Goal: Transaction & Acquisition: Purchase product/service

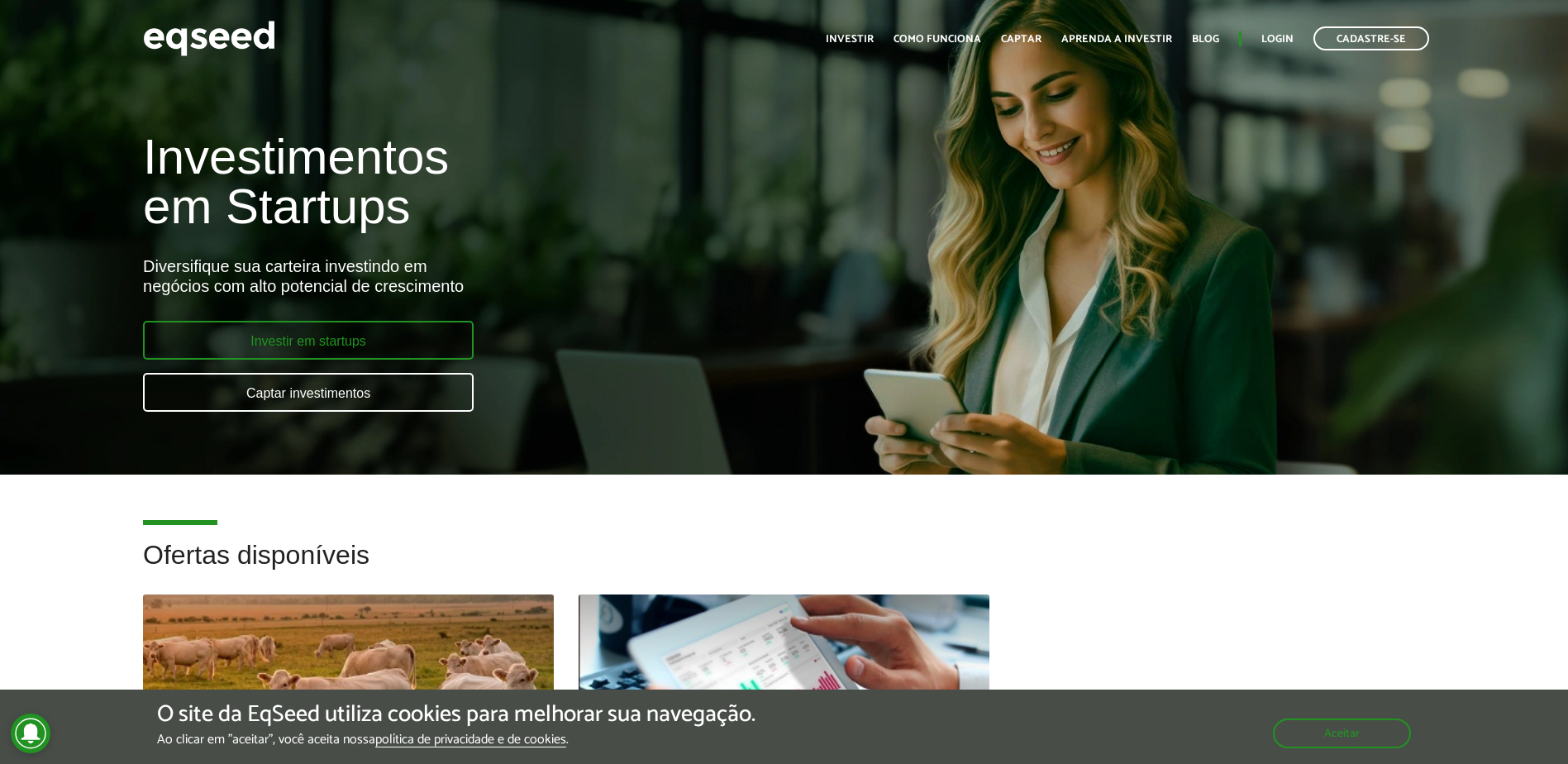
click at [364, 338] on link "Investir em startups" at bounding box center [308, 340] width 331 height 39
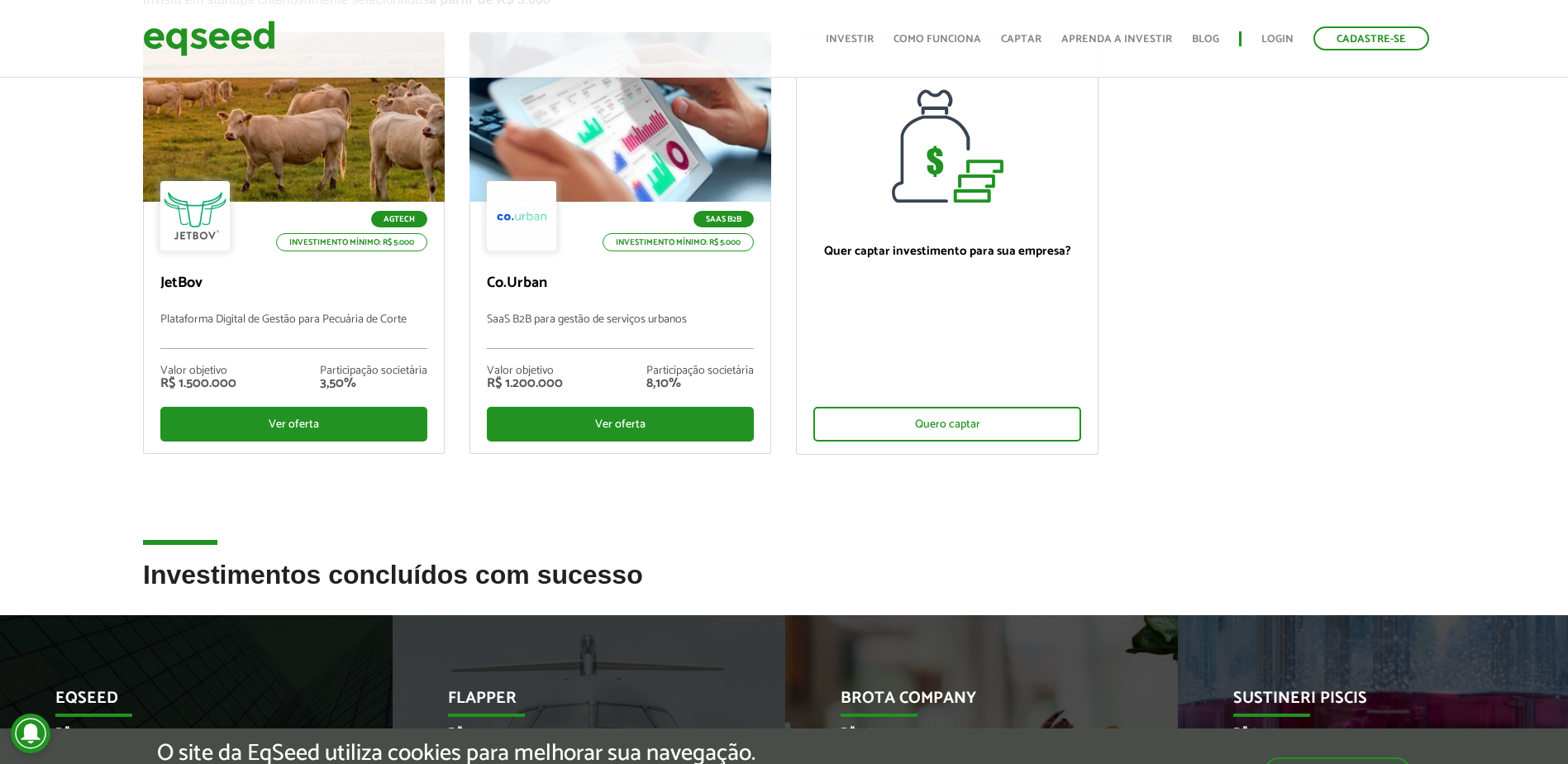
click at [691, 520] on div "Agtech Investimento mínimo: R$ 5.000 JetBov Plataforma Digital de Gestão para P…" at bounding box center [784, 296] width 1306 height 528
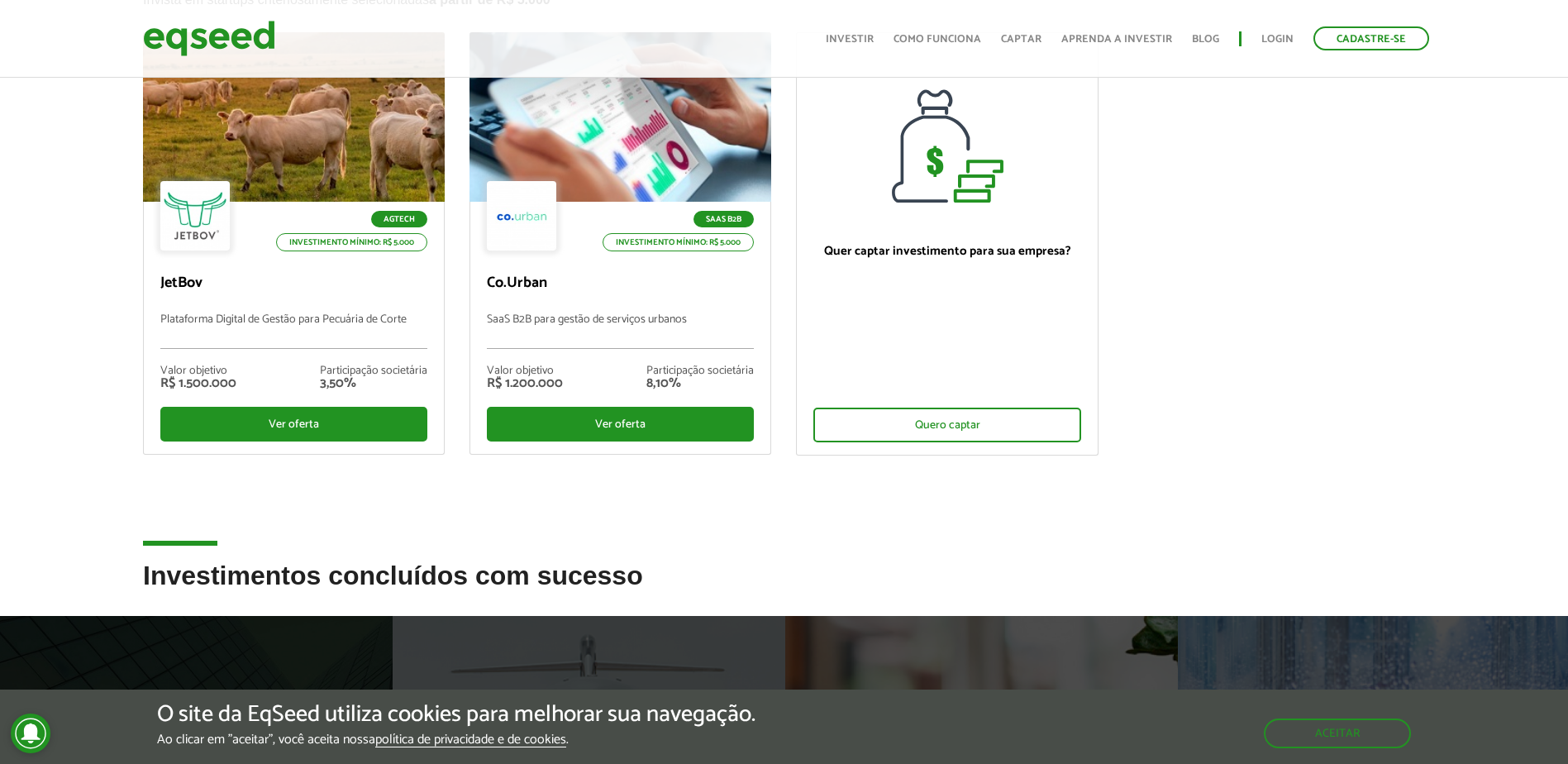
scroll to position [165, 0]
click at [691, 520] on div "Agtech Investimento mínimo: R$ 5.000 JetBov Plataforma Digital de Gestão para P…" at bounding box center [784, 297] width 1306 height 529
drag, startPoint x: 691, startPoint y: 520, endPoint x: 671, endPoint y: 534, distance: 24.4
click at [681, 529] on div "Agtech Investimento mínimo: R$ 5.000 JetBov Plataforma Digital de Gestão para P…" at bounding box center [784, 297] width 1306 height 529
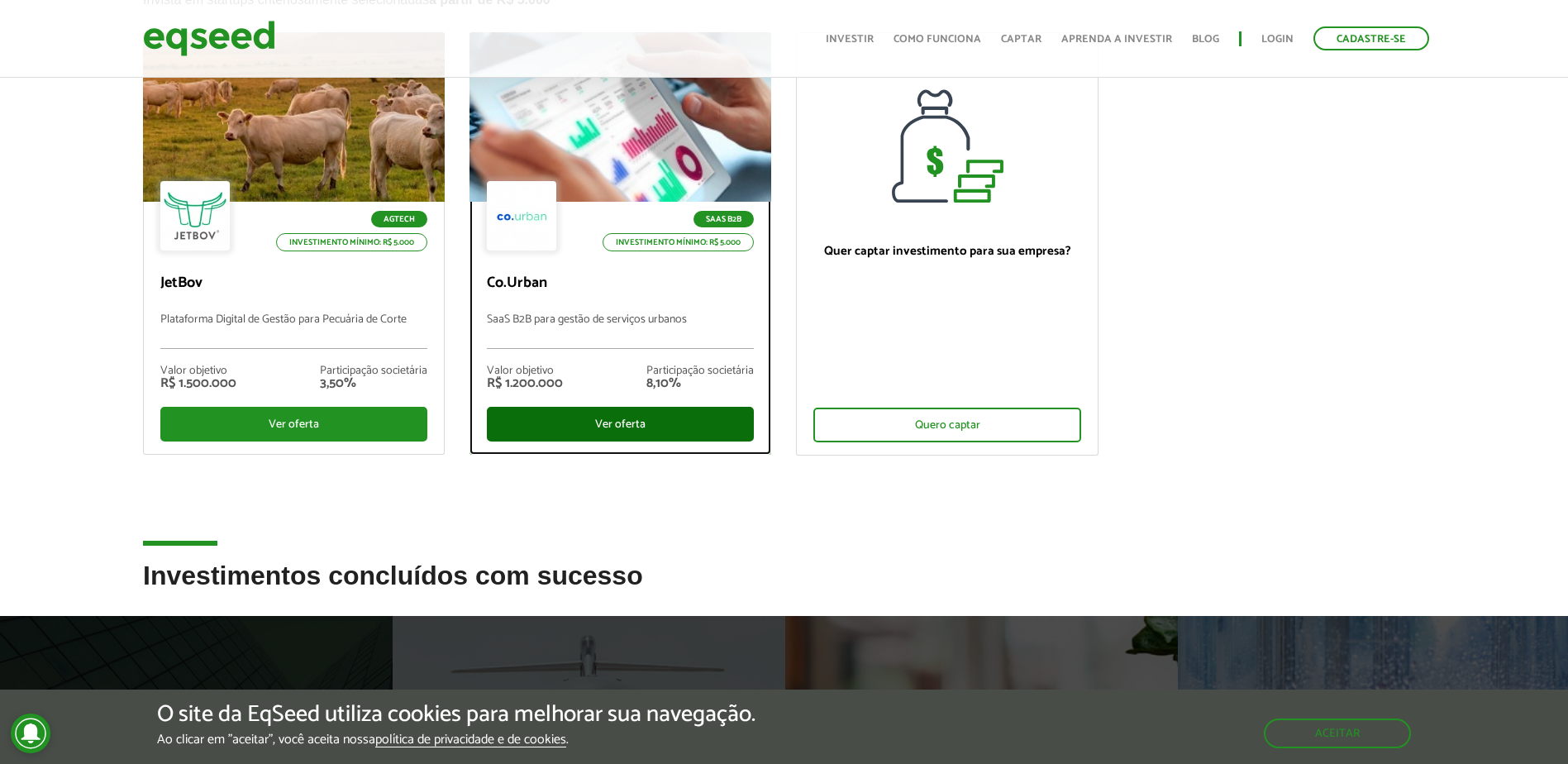
click at [623, 434] on div "Ver oferta" at bounding box center [620, 423] width 267 height 35
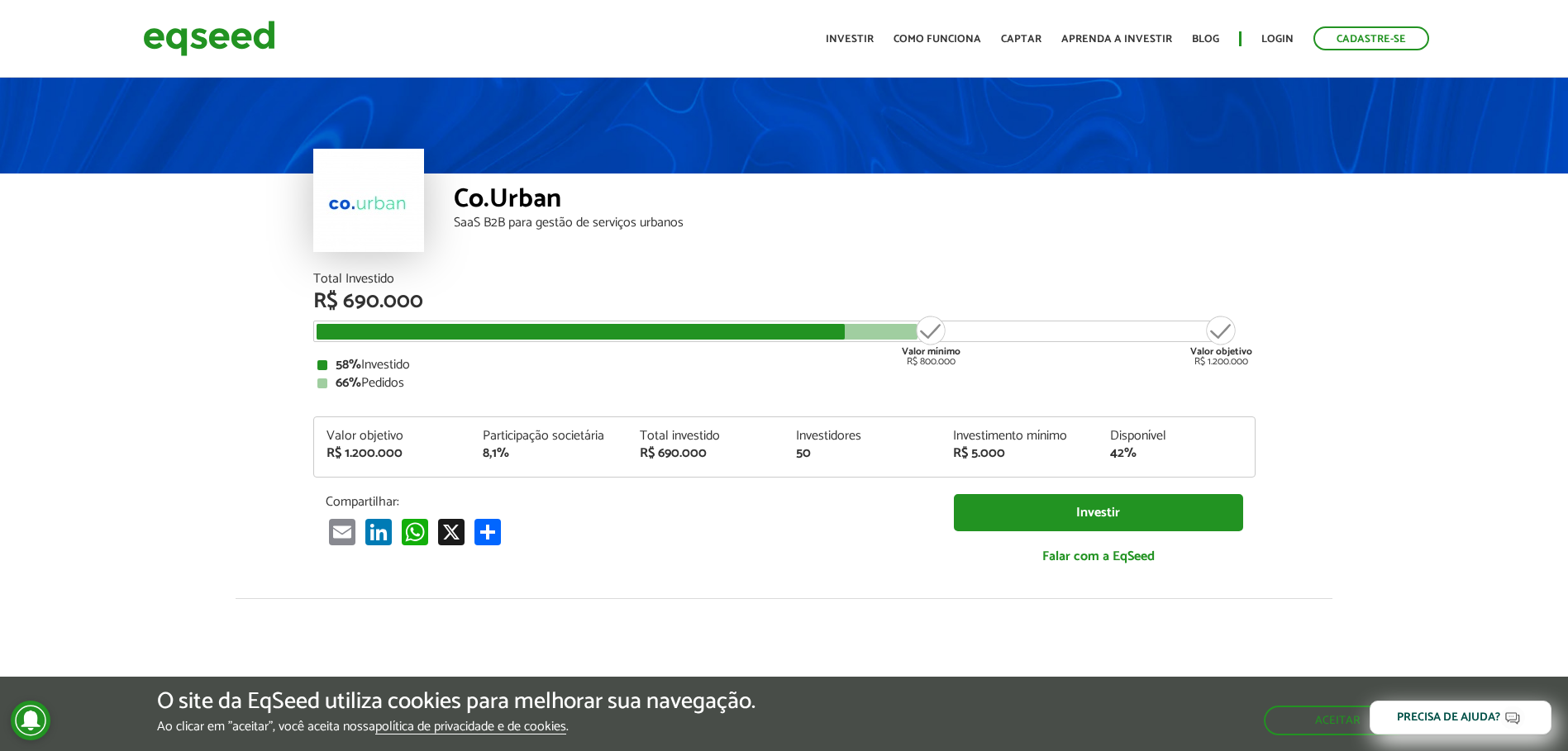
click at [1435, 399] on article "Co.Urban SaaS B2B para gestão de serviços urbanos Total Investido R$ 690.000 Va…" at bounding box center [784, 617] width 1568 height 1087
click at [1491, 341] on article "Co.Urban SaaS B2B para gestão de serviços urbanos Total Investido R$ 690.000 Va…" at bounding box center [784, 617] width 1568 height 1087
click at [872, 262] on div "Co.Urban SaaS B2B para gestão de serviços urbanos" at bounding box center [854, 223] width 801 height 99
click at [1181, 269] on div "Co.Urban SaaS B2B para gestão de serviços urbanos" at bounding box center [854, 223] width 801 height 99
click at [1180, 233] on div "Co.Urban SaaS B2B para gestão de serviços urbanos" at bounding box center [854, 223] width 801 height 99
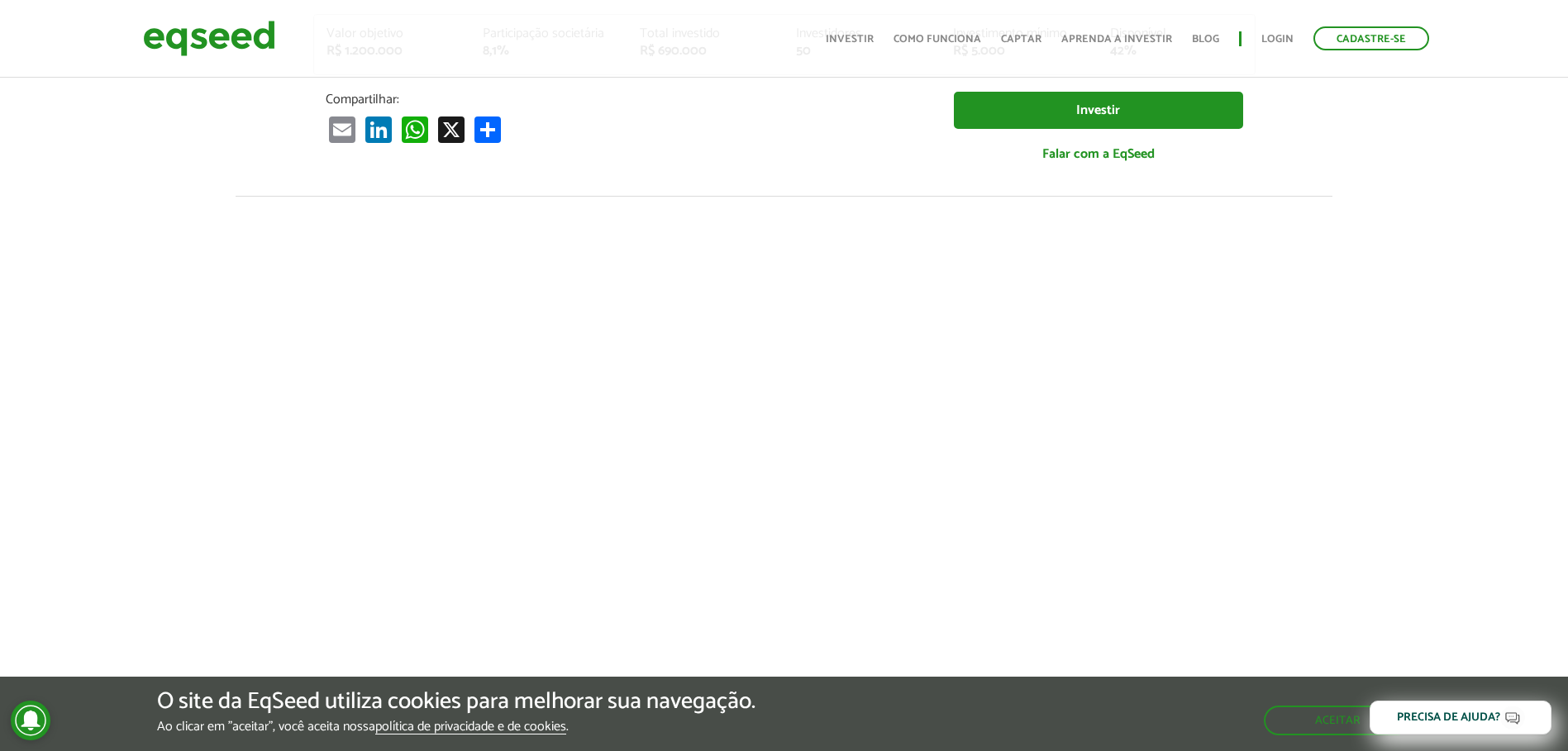
scroll to position [413, 0]
